Goal: Task Accomplishment & Management: Use online tool/utility

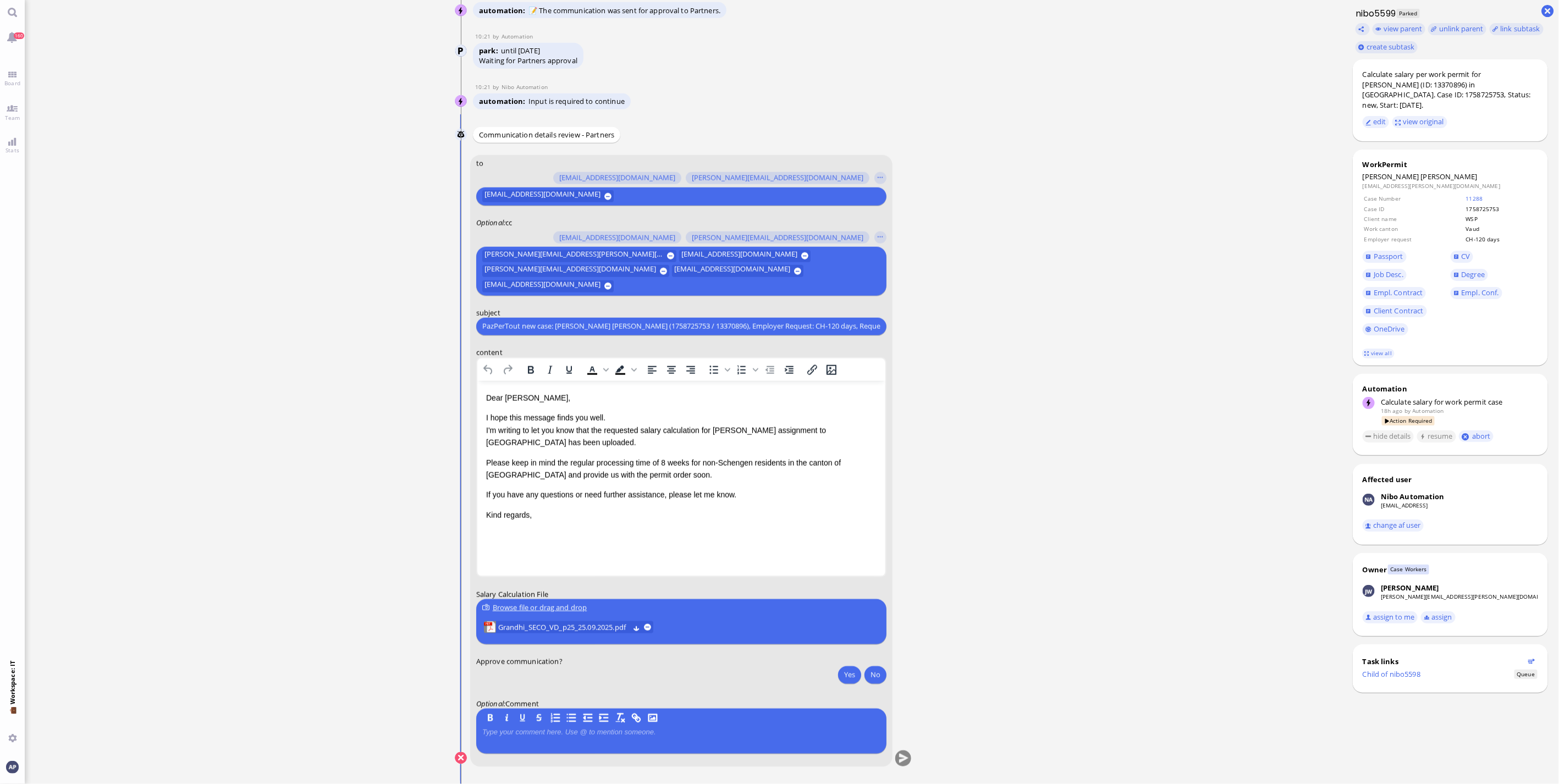
click at [321, 573] on ticket "[DATE] 17:03 by Automation Automation Calculate eligible salary for work permit…" at bounding box center [683, 392] width 1317 height 784
click at [14, 79] on span "Board" at bounding box center [12, 83] width 21 height 8
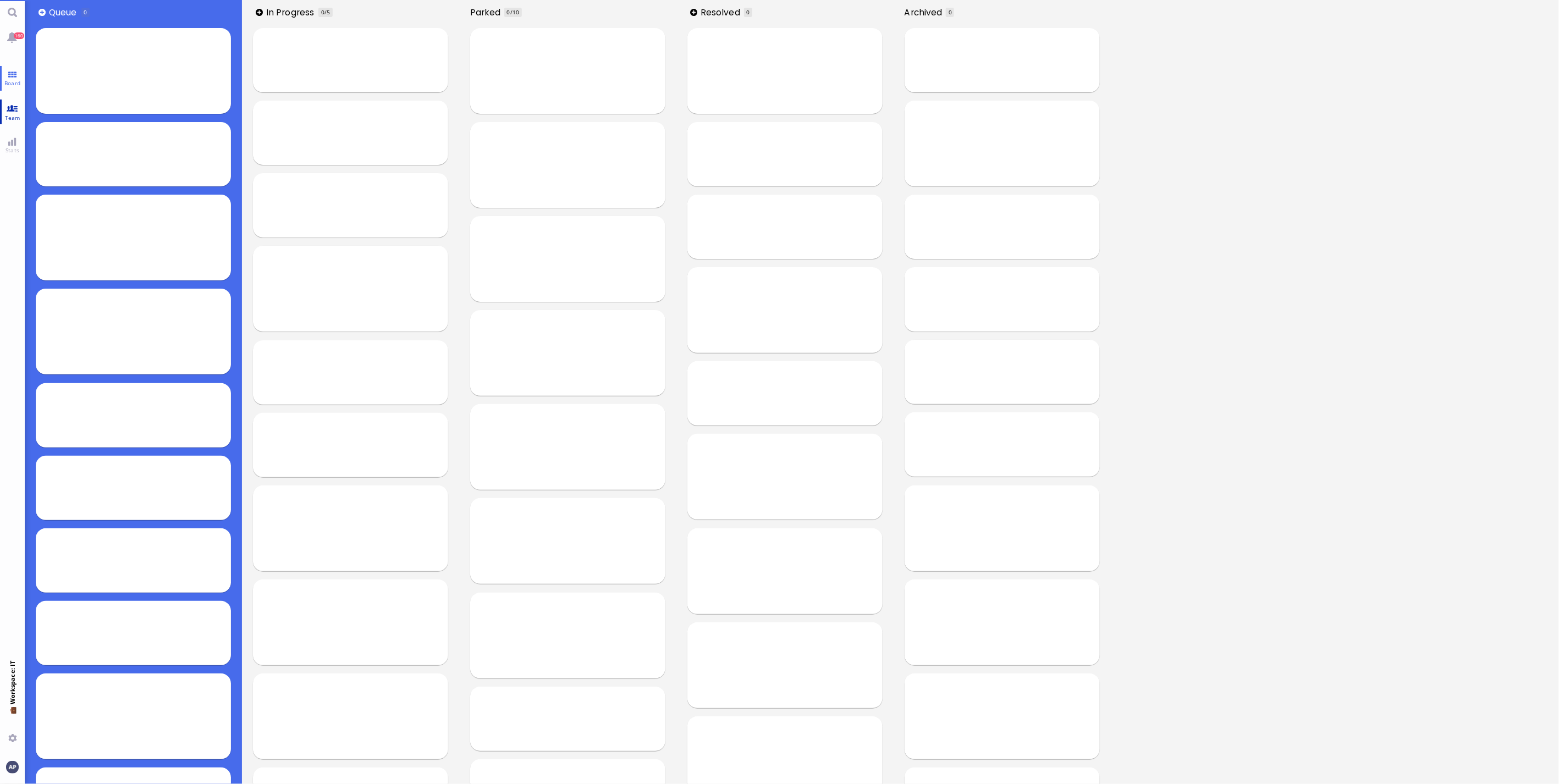
click at [19, 112] on link "Team" at bounding box center [12, 111] width 25 height 25
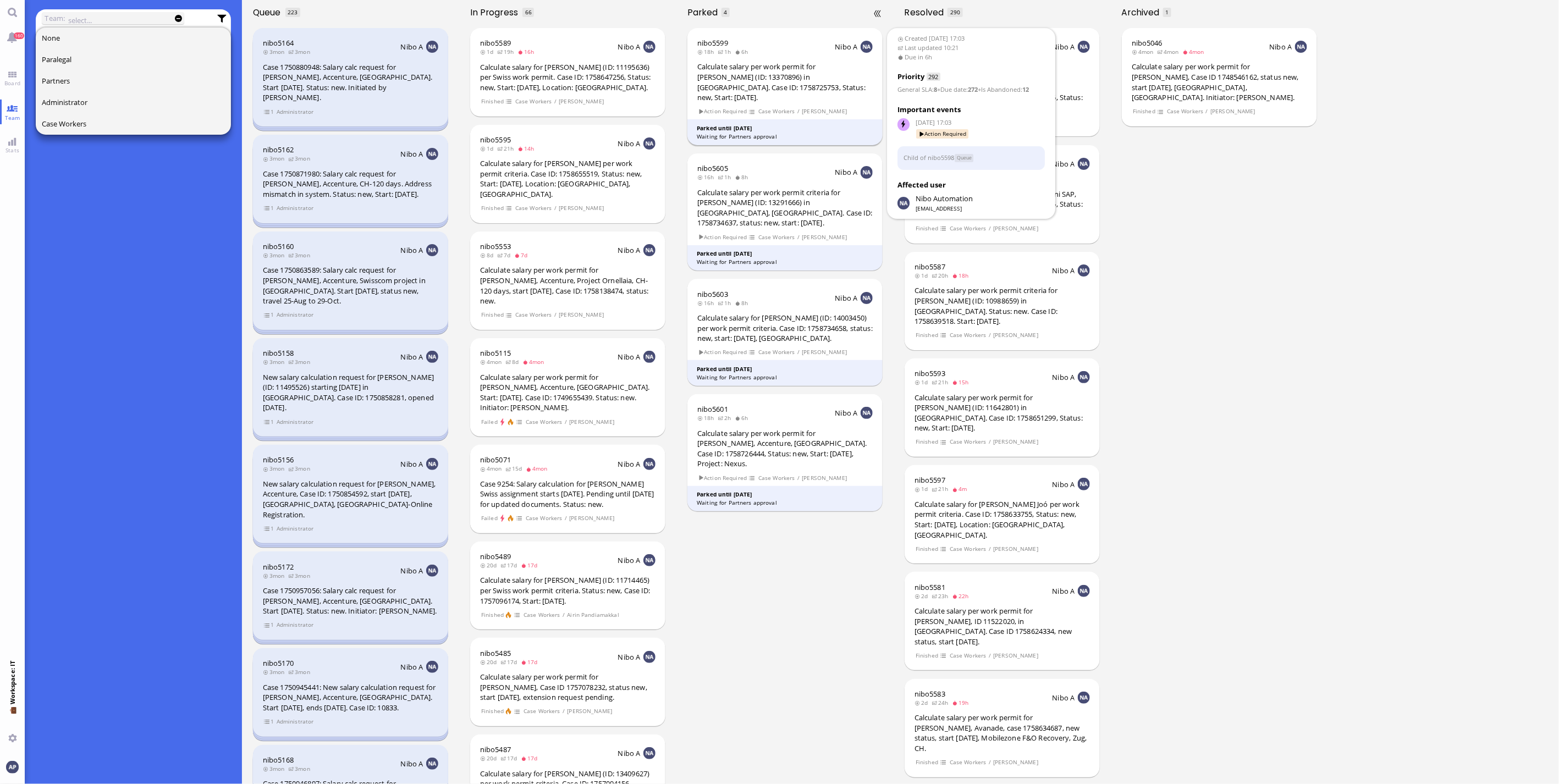
click at [804, 83] on div "Calculate salary per work permit for [PERSON_NAME] (ID: 13370896) in [GEOGRAPHI…" at bounding box center [785, 82] width 176 height 41
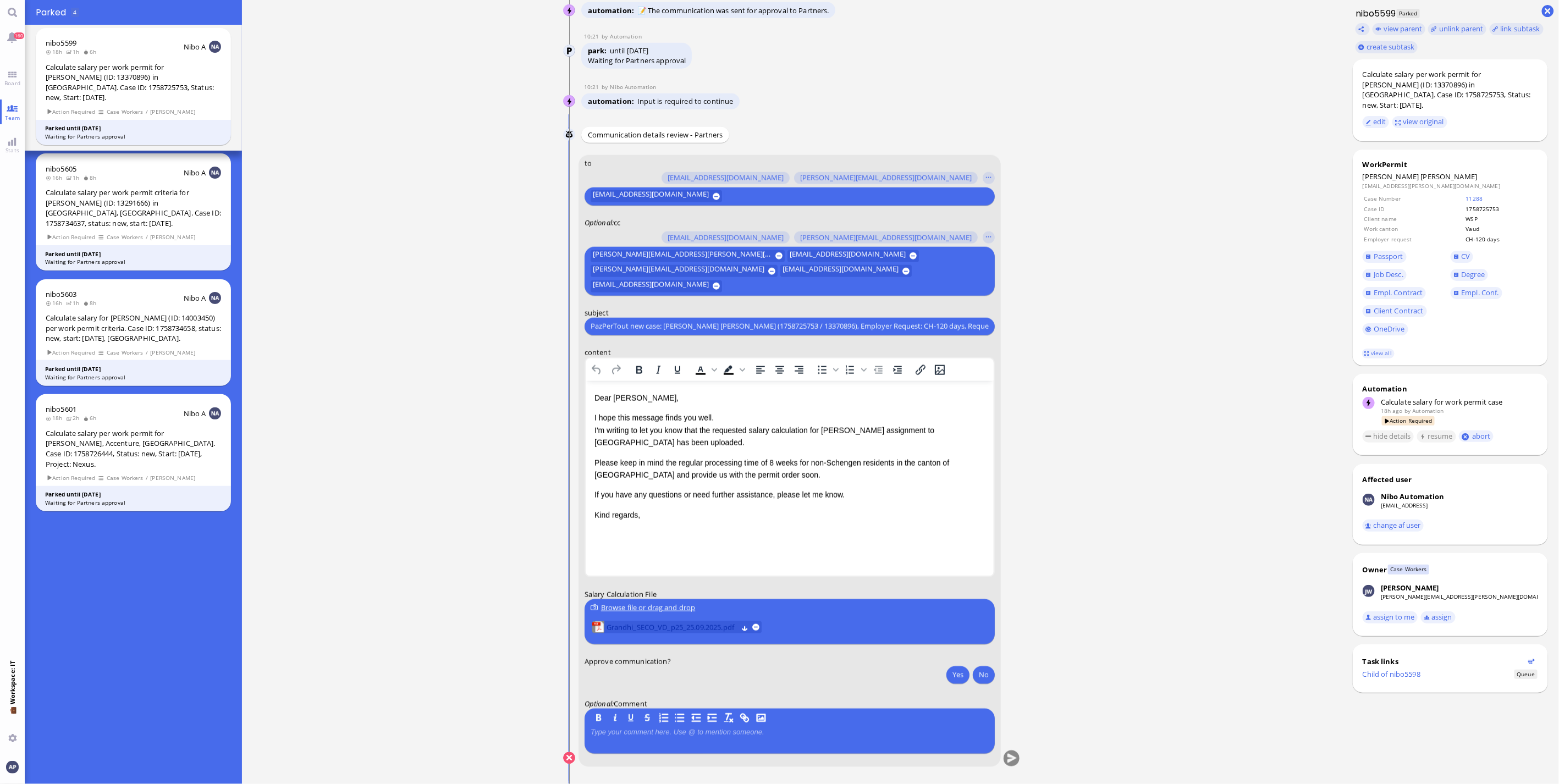
click at [623, 622] on span "Grandhi_SECO_VD_p25_25.09.2025.pdf" at bounding box center [672, 627] width 131 height 12
click at [960, 671] on button "Yes" at bounding box center [958, 674] width 23 height 18
click at [1008, 761] on button "submit" at bounding box center [1011, 758] width 16 height 16
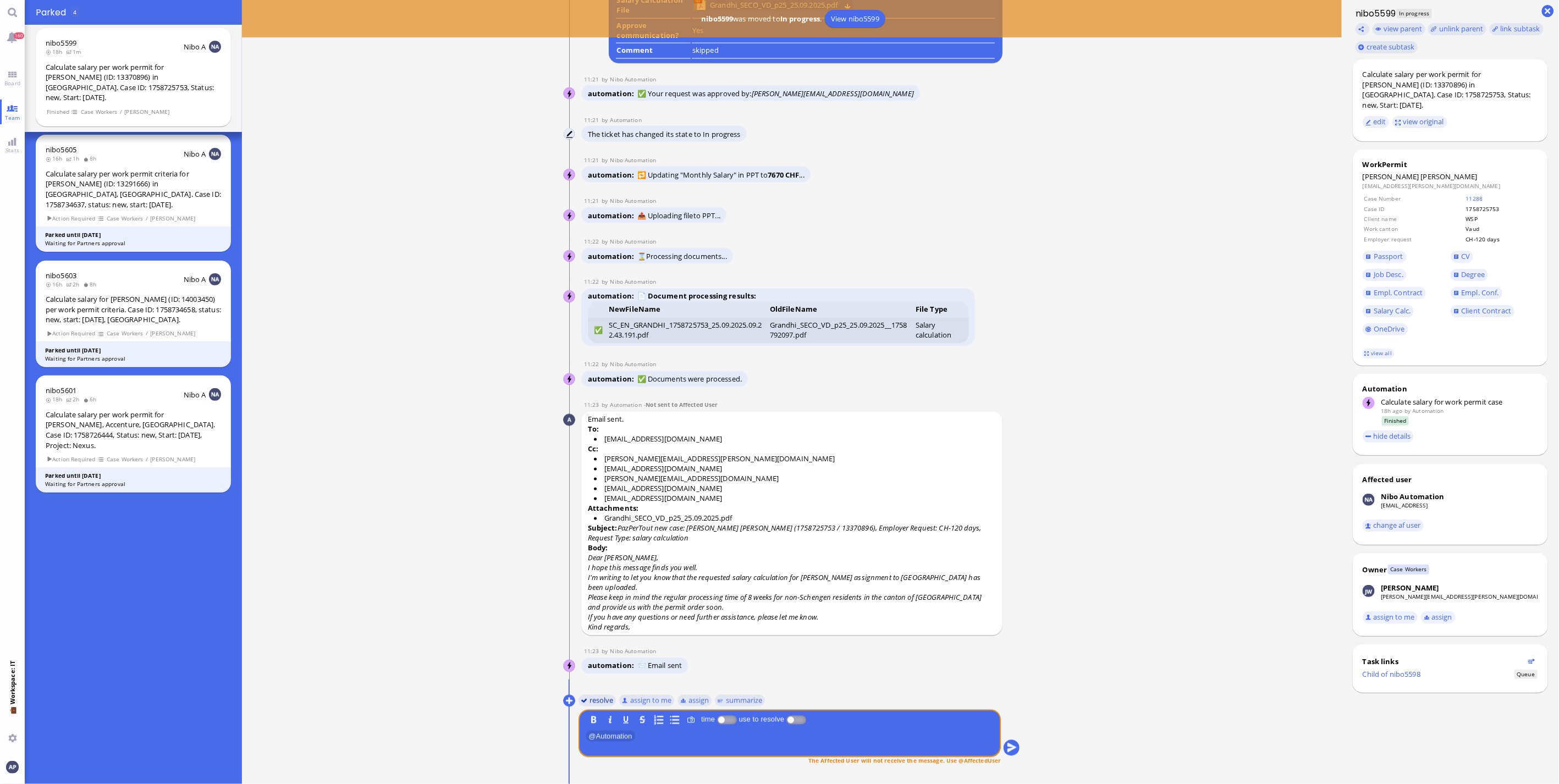
click at [583, 701] on button "resolve" at bounding box center [597, 701] width 38 height 12
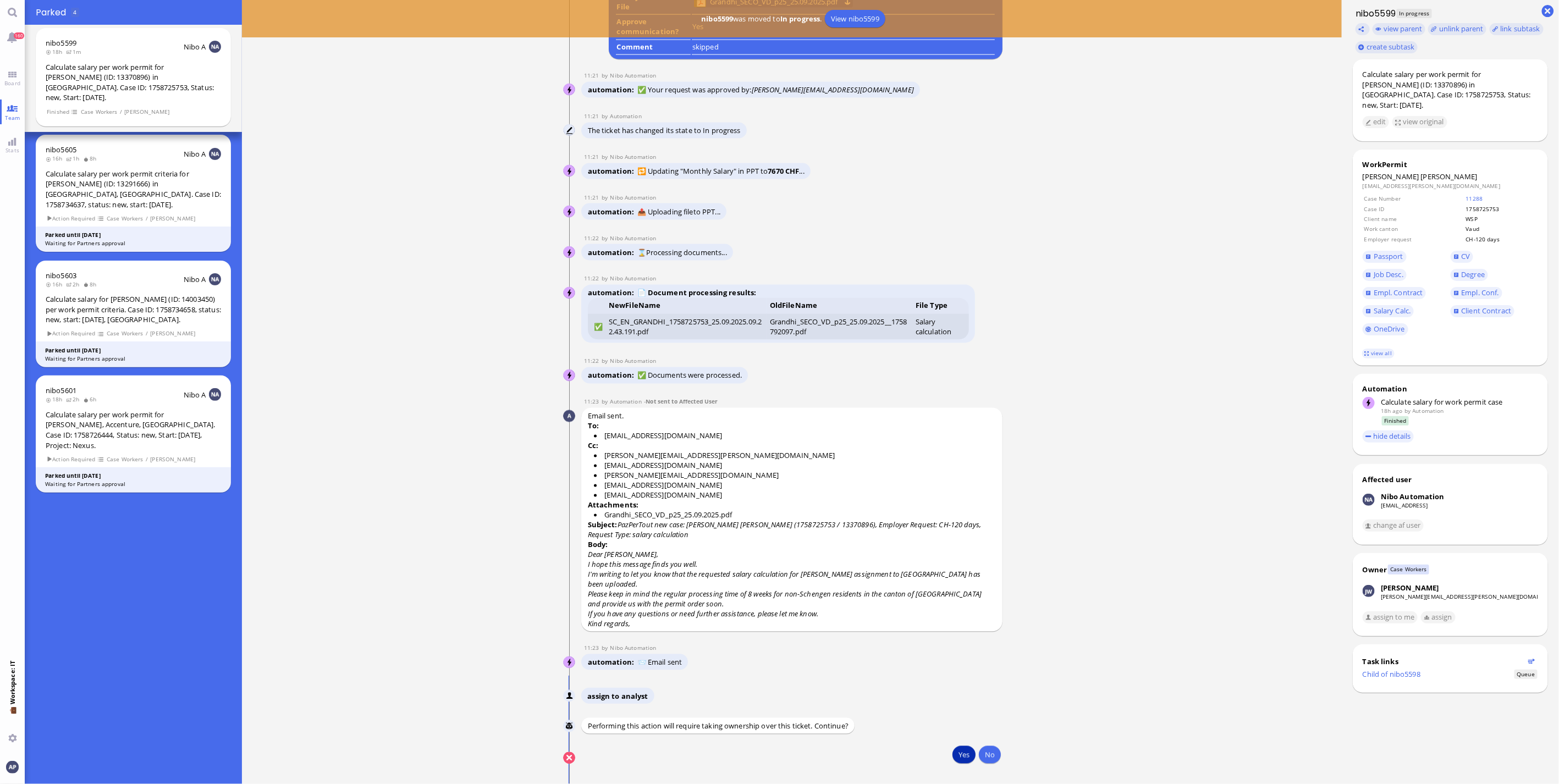
click at [960, 751] on button "Yes" at bounding box center [964, 754] width 23 height 18
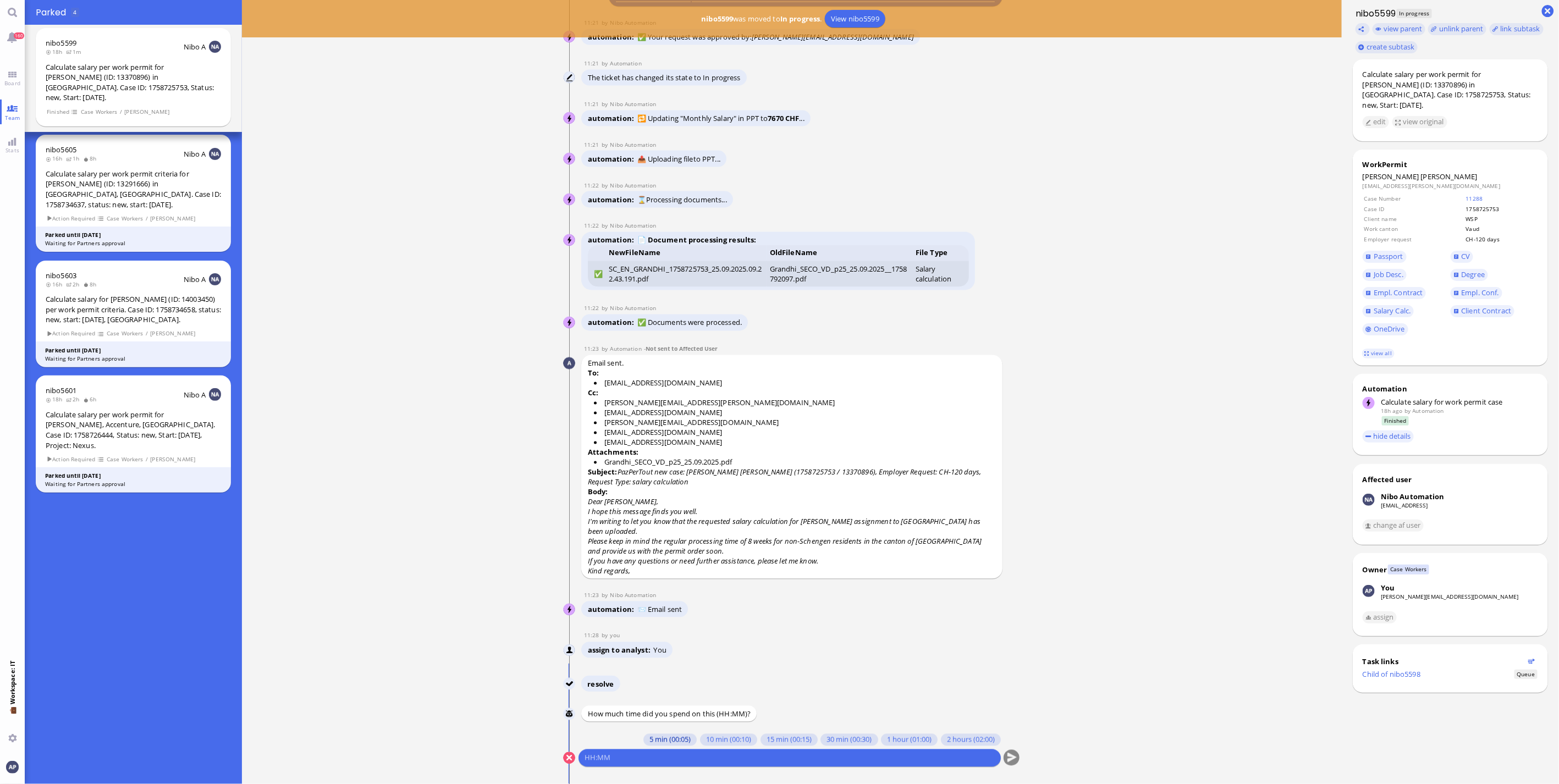
click at [662, 739] on button "5 min (00:05)" at bounding box center [670, 740] width 53 height 12
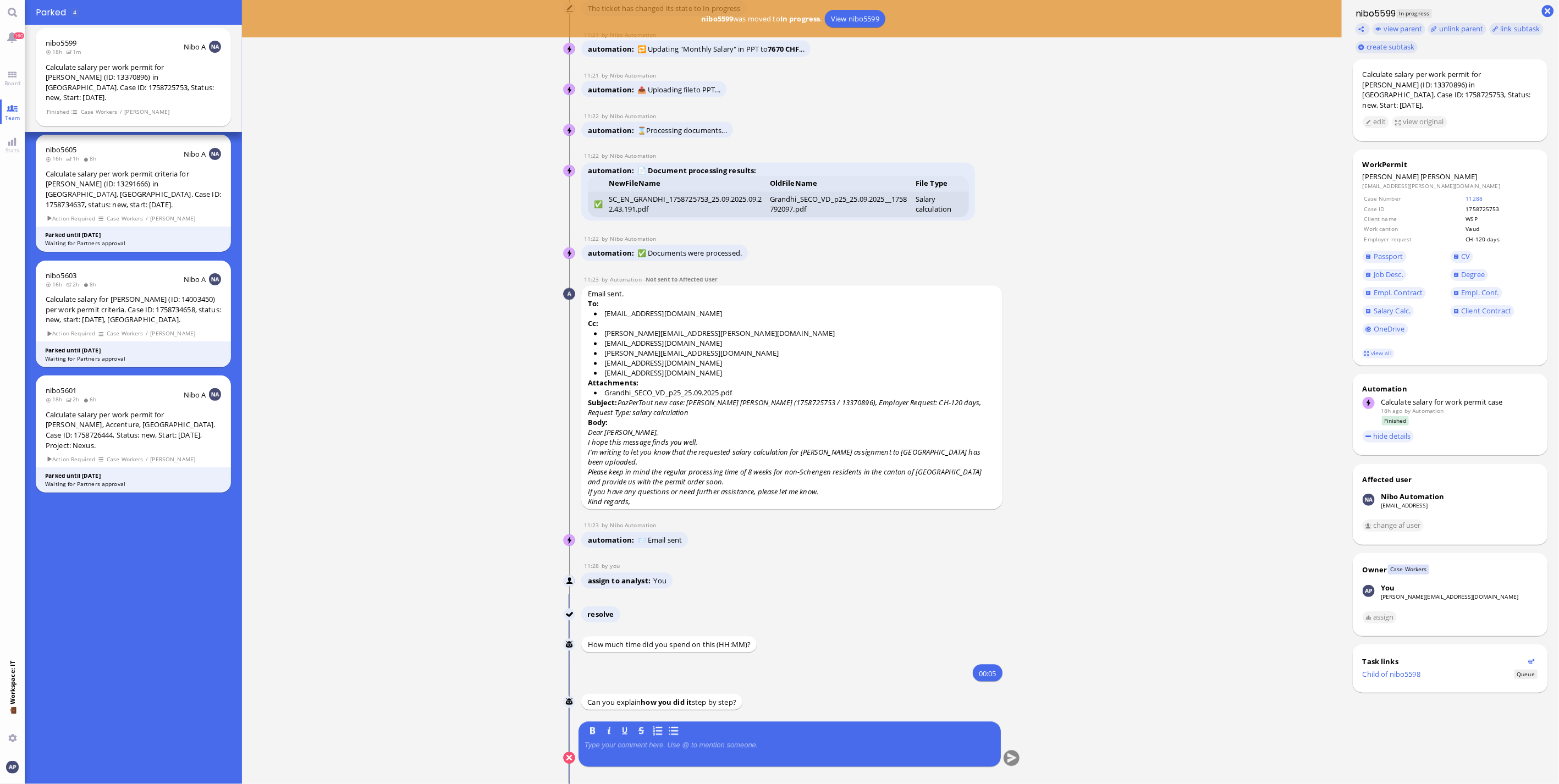
click at [672, 748] on p at bounding box center [790, 745] width 410 height 9
click at [1013, 752] on button "submit" at bounding box center [1011, 758] width 16 height 16
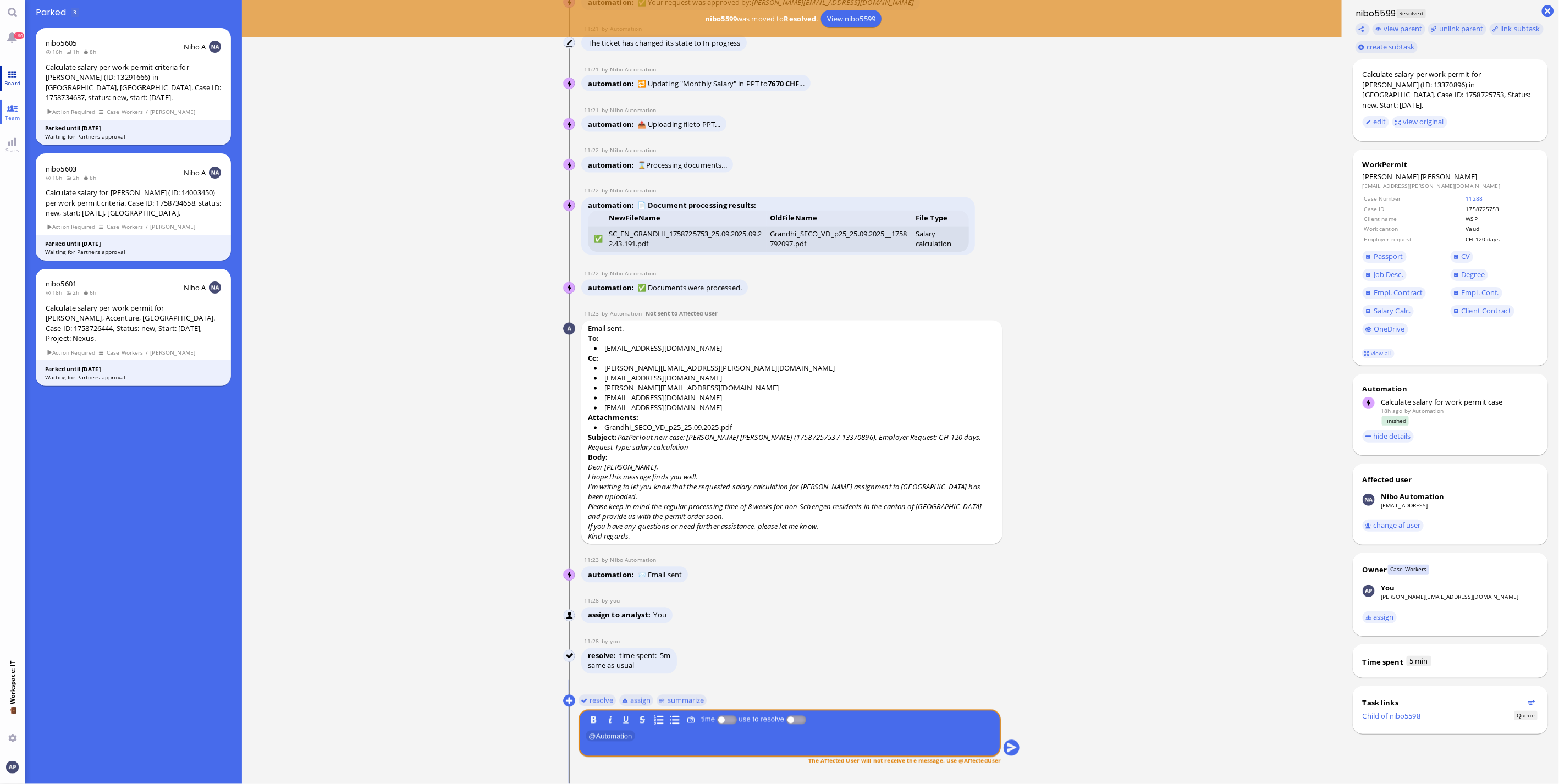
click at [17, 85] on span "Board" at bounding box center [12, 83] width 21 height 8
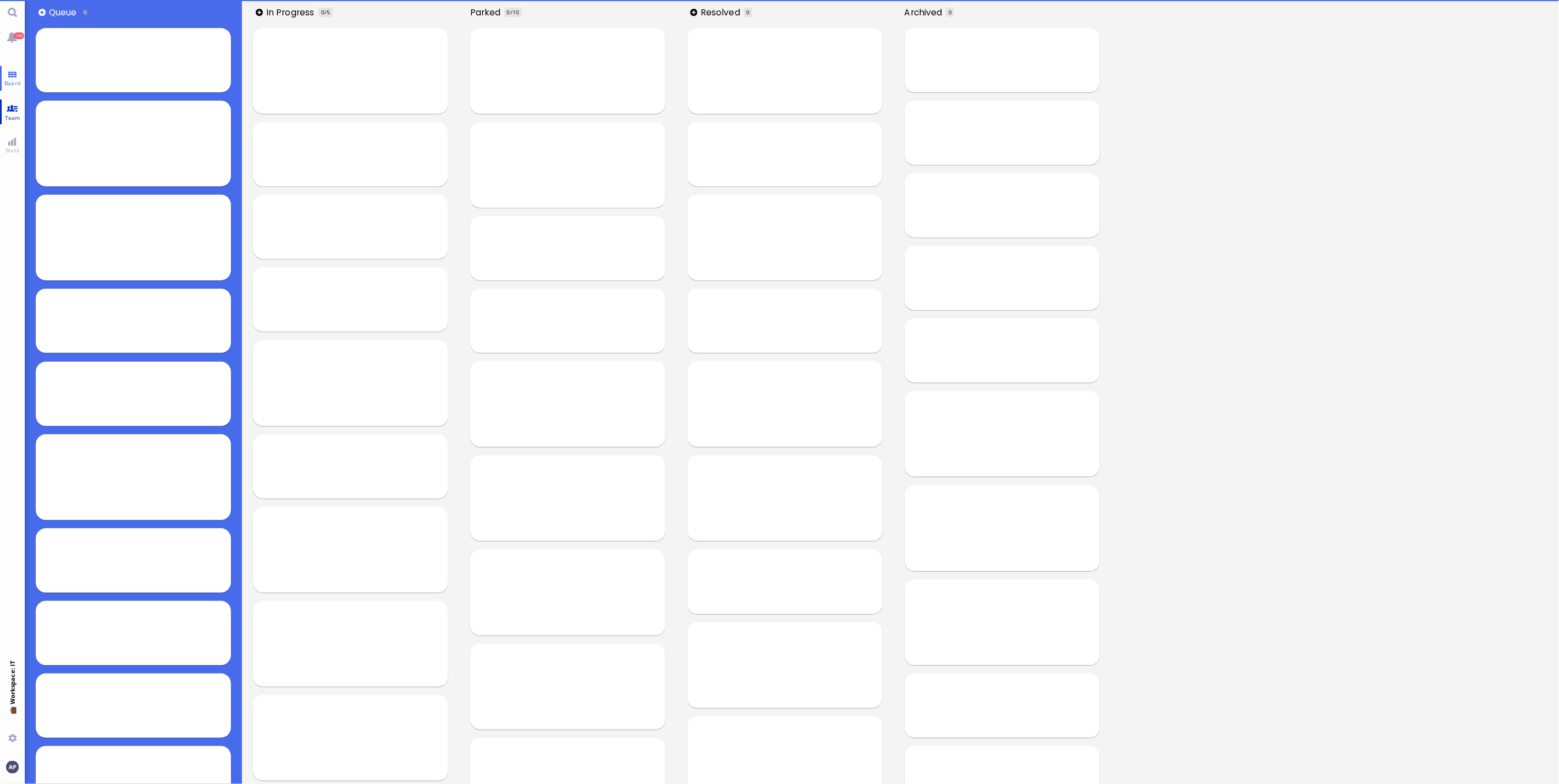
click at [8, 117] on span "Team" at bounding box center [13, 117] width 21 height 8
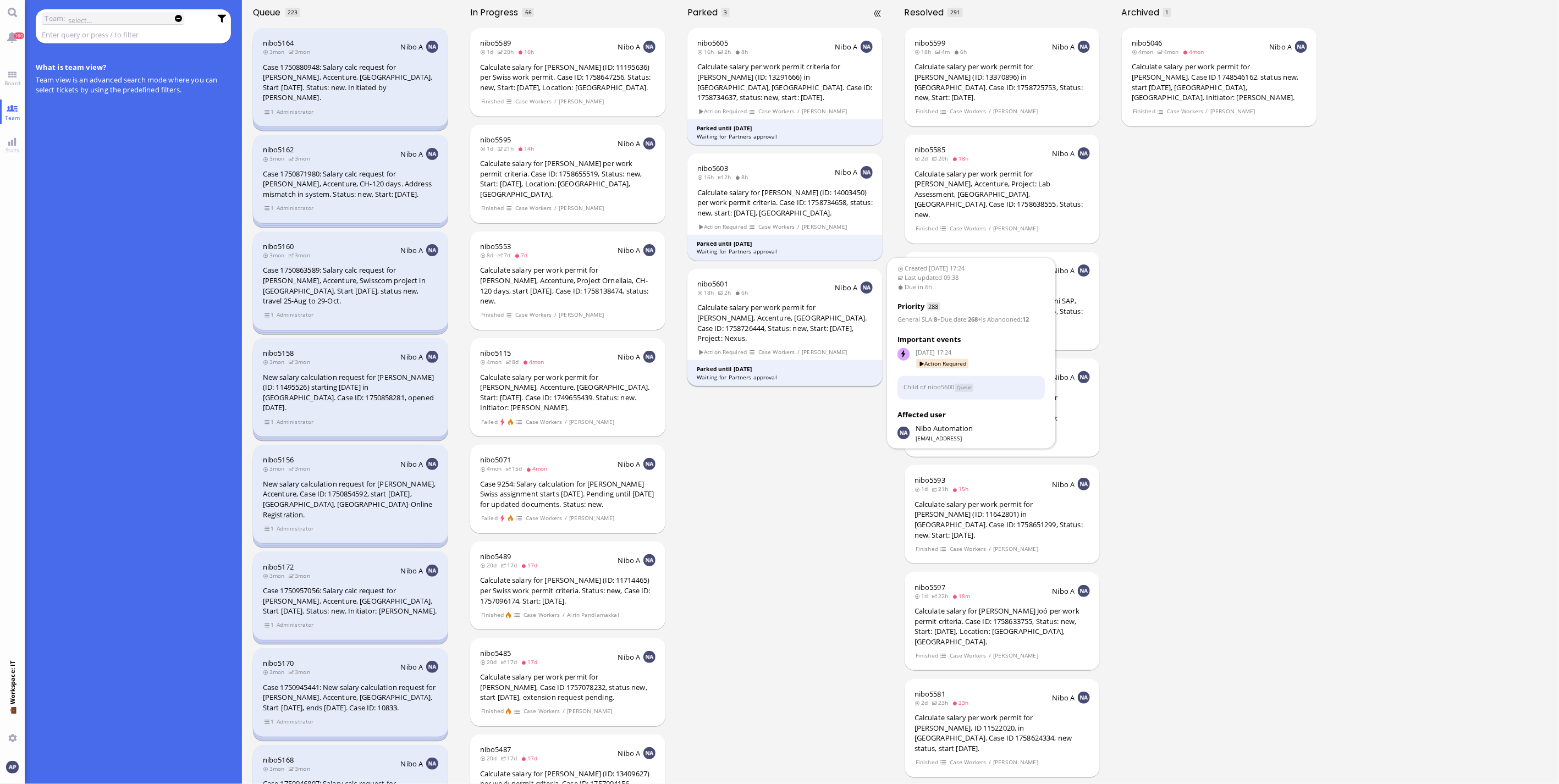
click at [784, 319] on div "Calculate salary per work permit for [PERSON_NAME], Accenture, [GEOGRAPHIC_DATA…" at bounding box center [785, 322] width 176 height 41
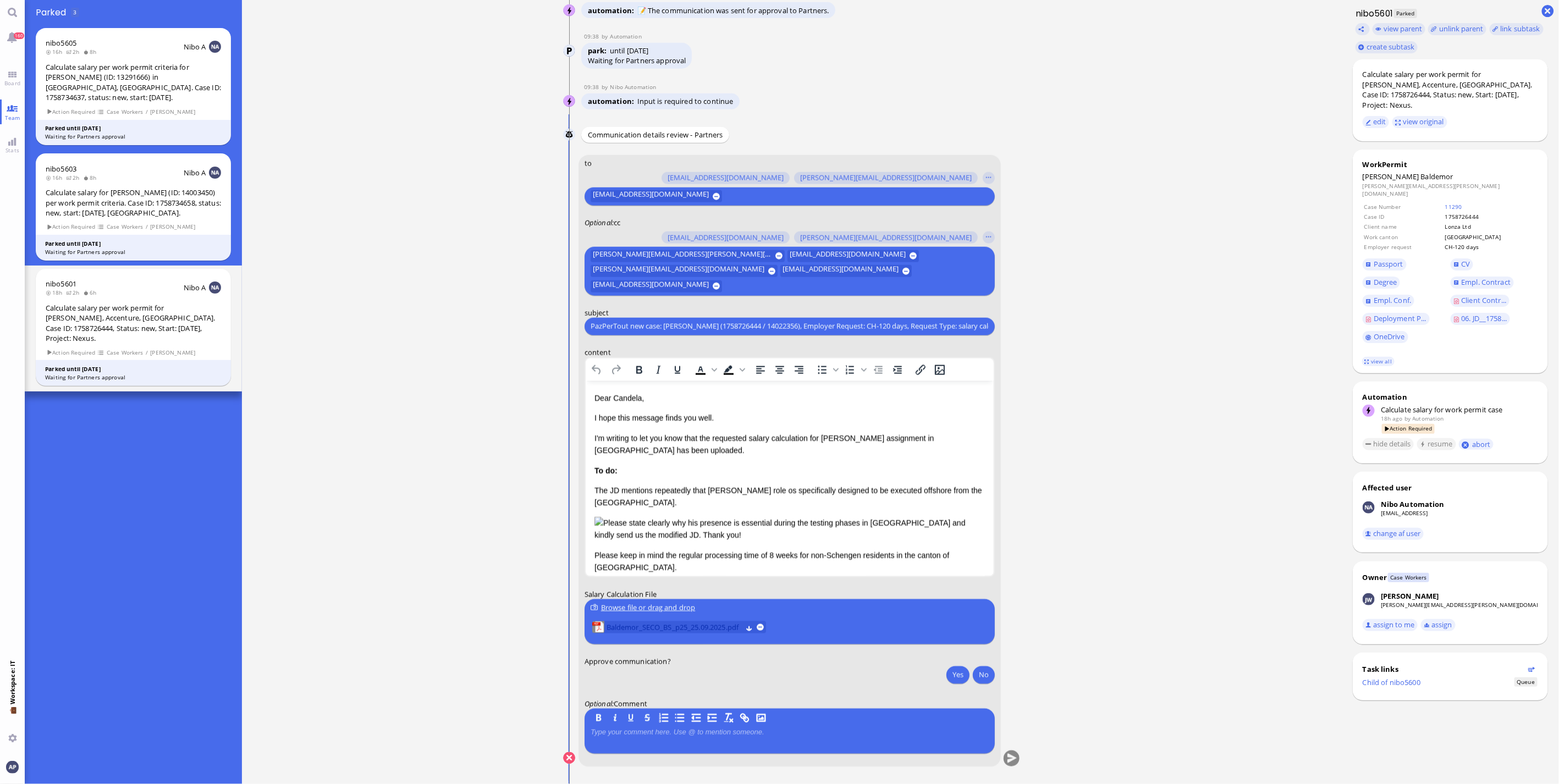
click at [608, 627] on span "Baldemor_SECO_BS_p25_25.09.2025.pdf" at bounding box center [674, 627] width 136 height 12
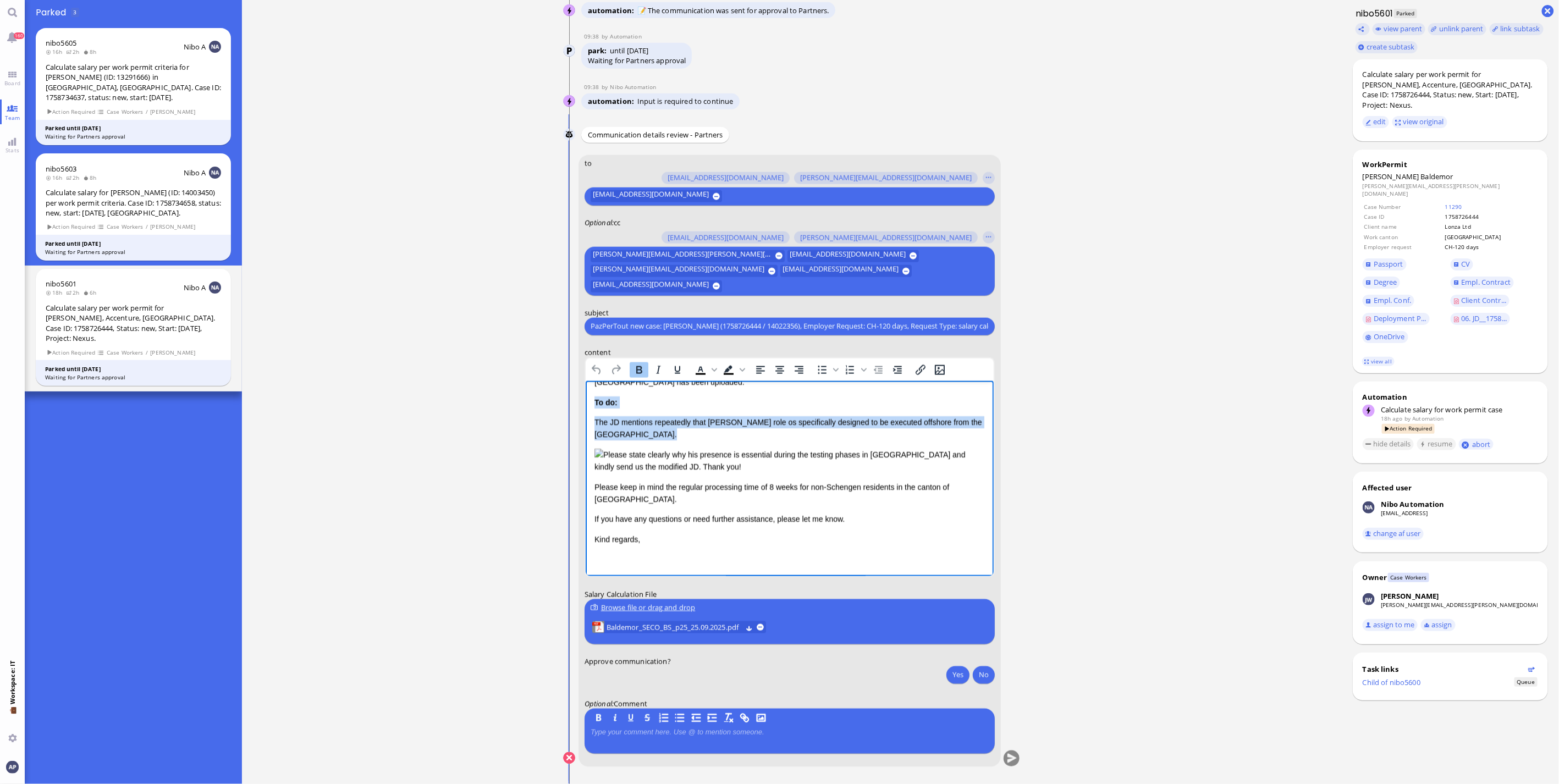
scroll to position [296, 0]
drag, startPoint x: 594, startPoint y: 407, endPoint x: 693, endPoint y: 468, distance: 116.3
click at [693, 468] on div "Dear [PERSON_NAME], I hope this message finds you well. I'm writing to let you …" at bounding box center [789, 443] width 390 height 241
copy div "To do: The JD mentions repeatedly that [PERSON_NAME] role os specifically desig…"
